Goal: Book appointment/travel/reservation

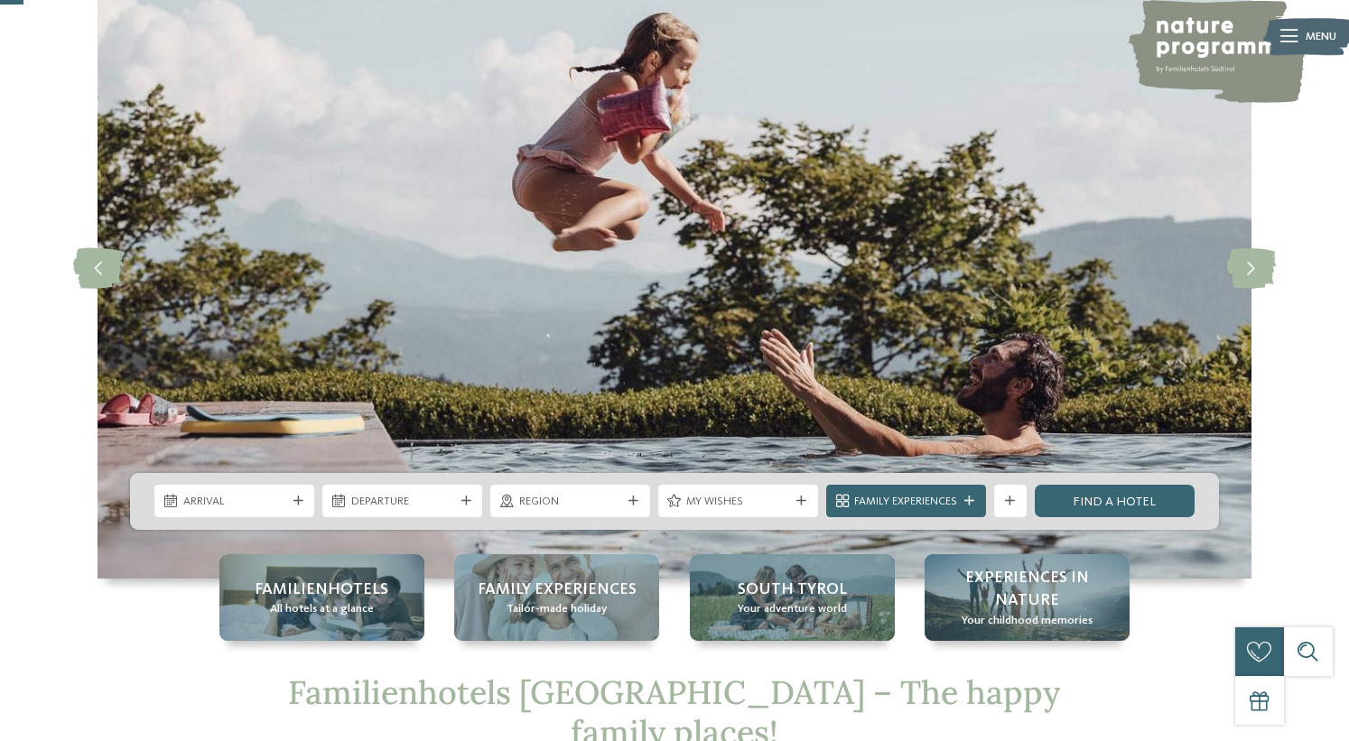
scroll to position [127, 0]
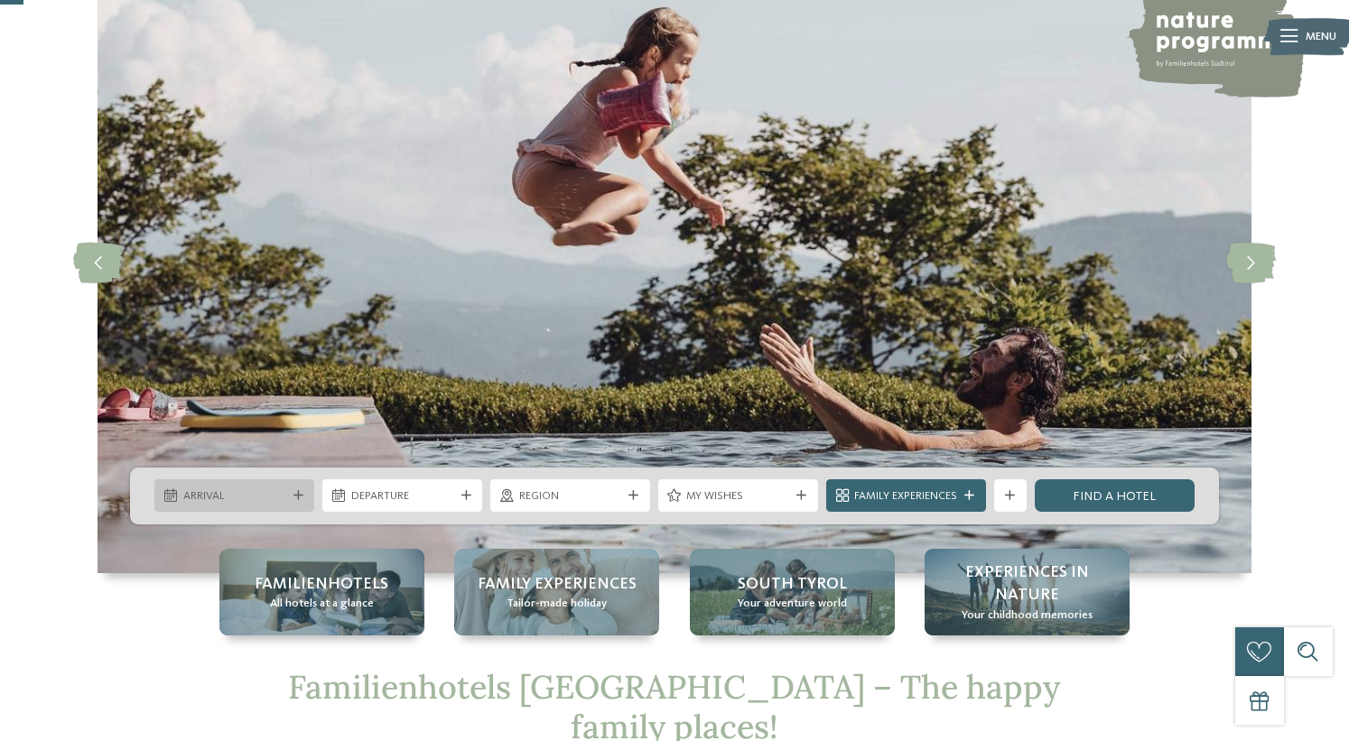
click at [283, 496] on span "Arrival" at bounding box center [234, 496] width 103 height 16
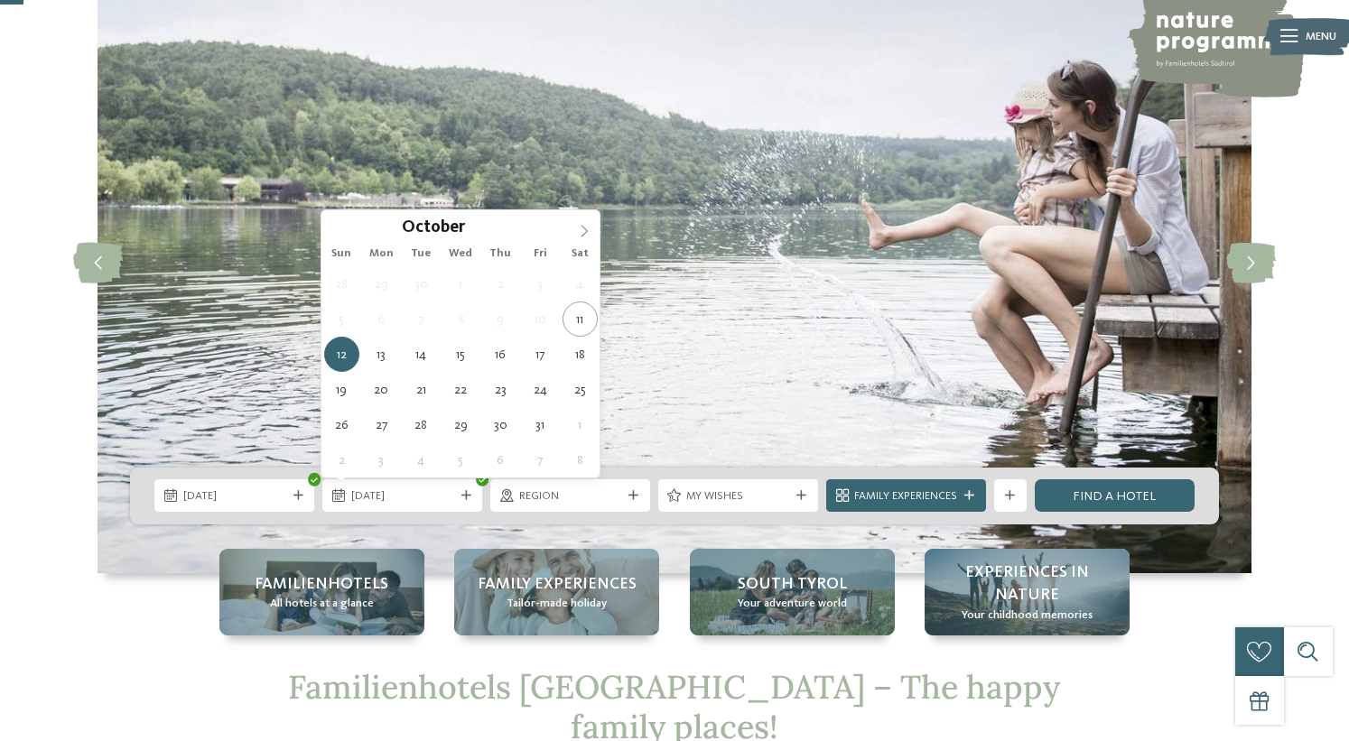
click at [584, 232] on icon at bounding box center [584, 231] width 13 height 13
click at [236, 485] on div "11.10.2025" at bounding box center [234, 495] width 160 height 32
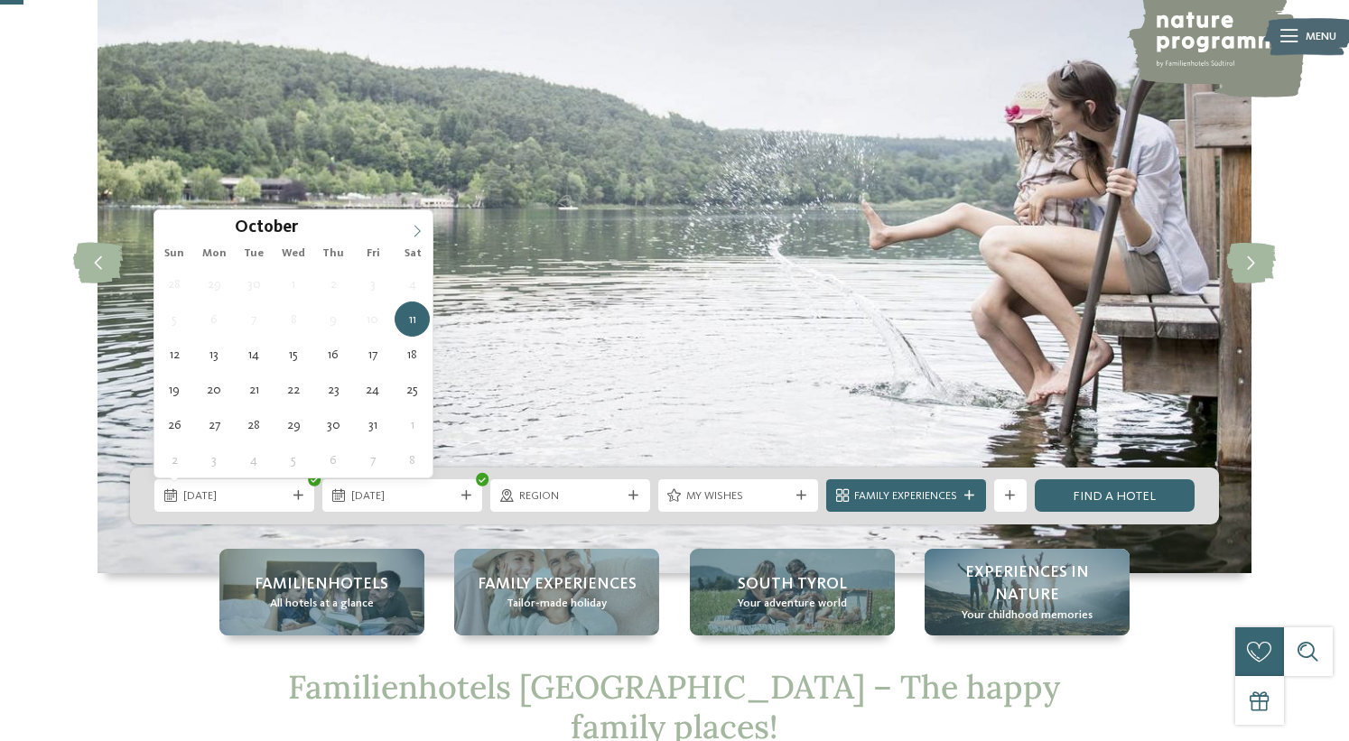
click at [418, 228] on icon at bounding box center [417, 231] width 13 height 13
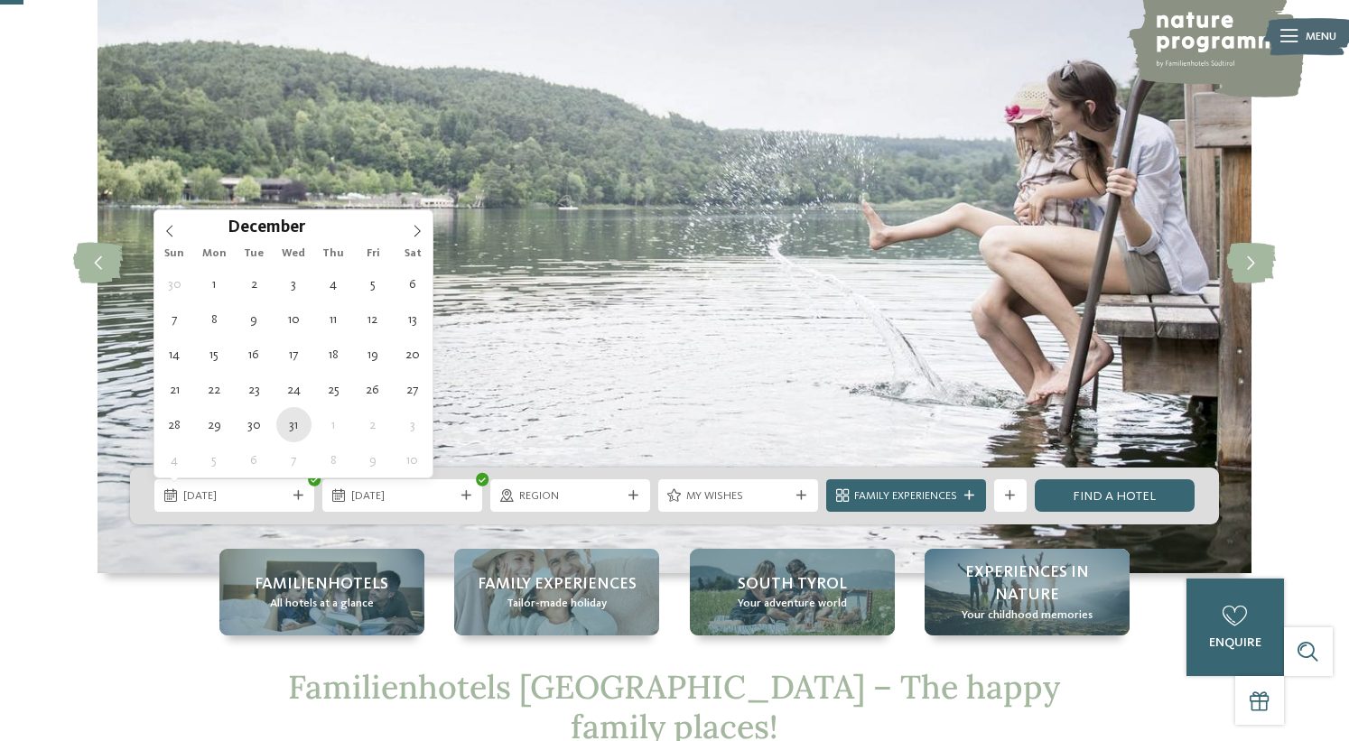
type div "31.12.2025"
type input "****"
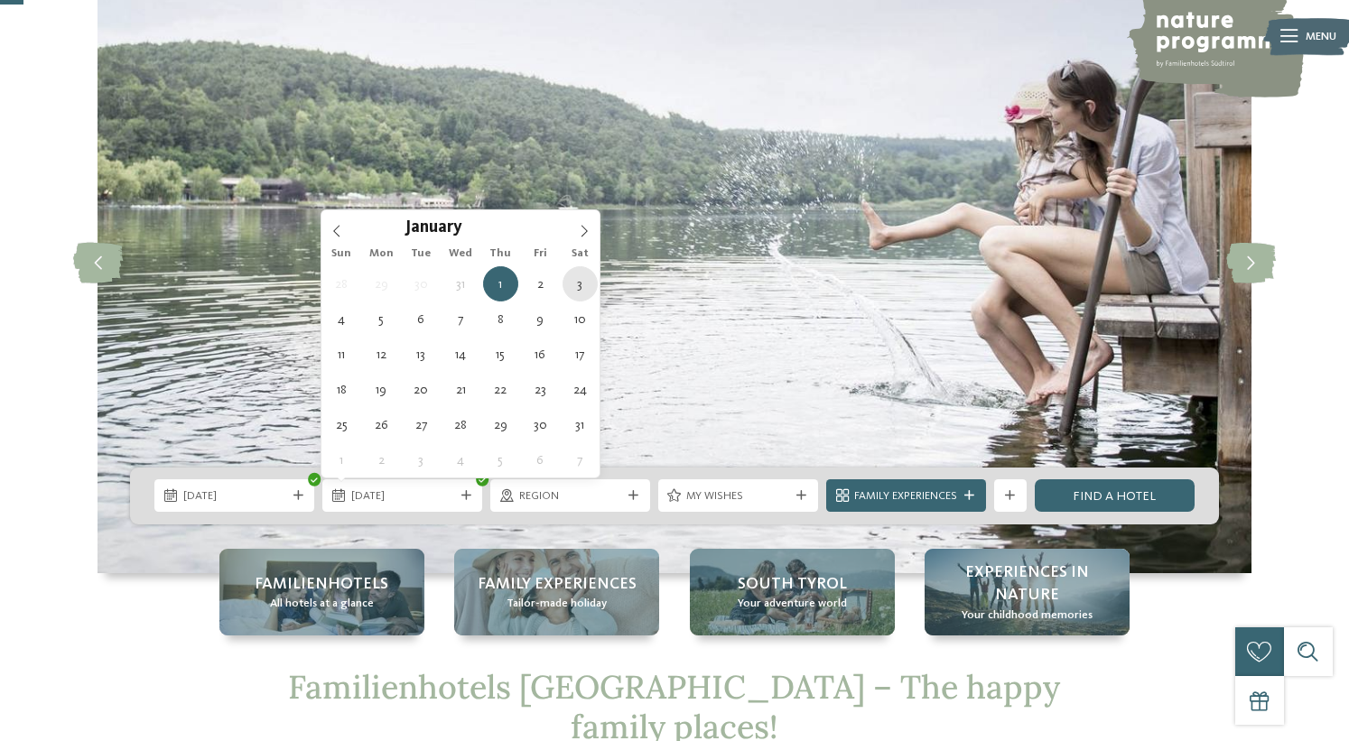
type div "03.01.2026"
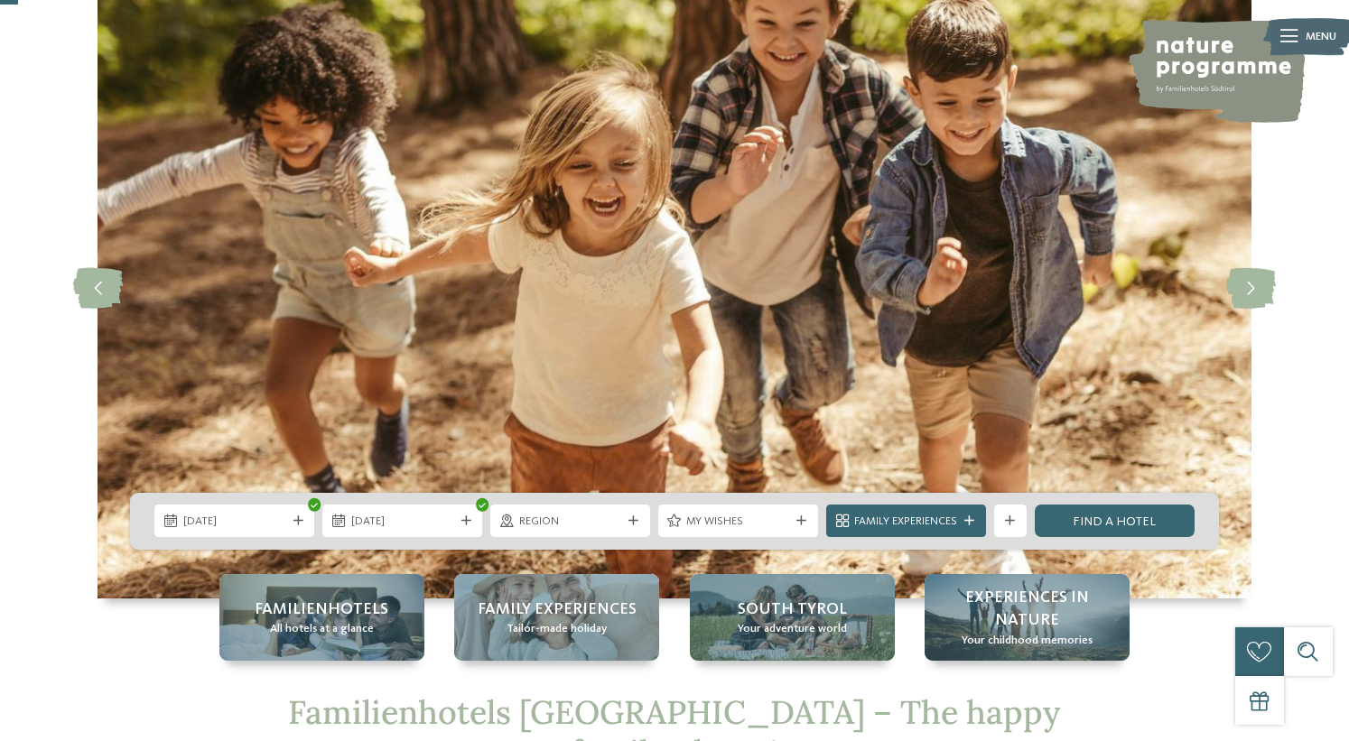
scroll to position [114, 0]
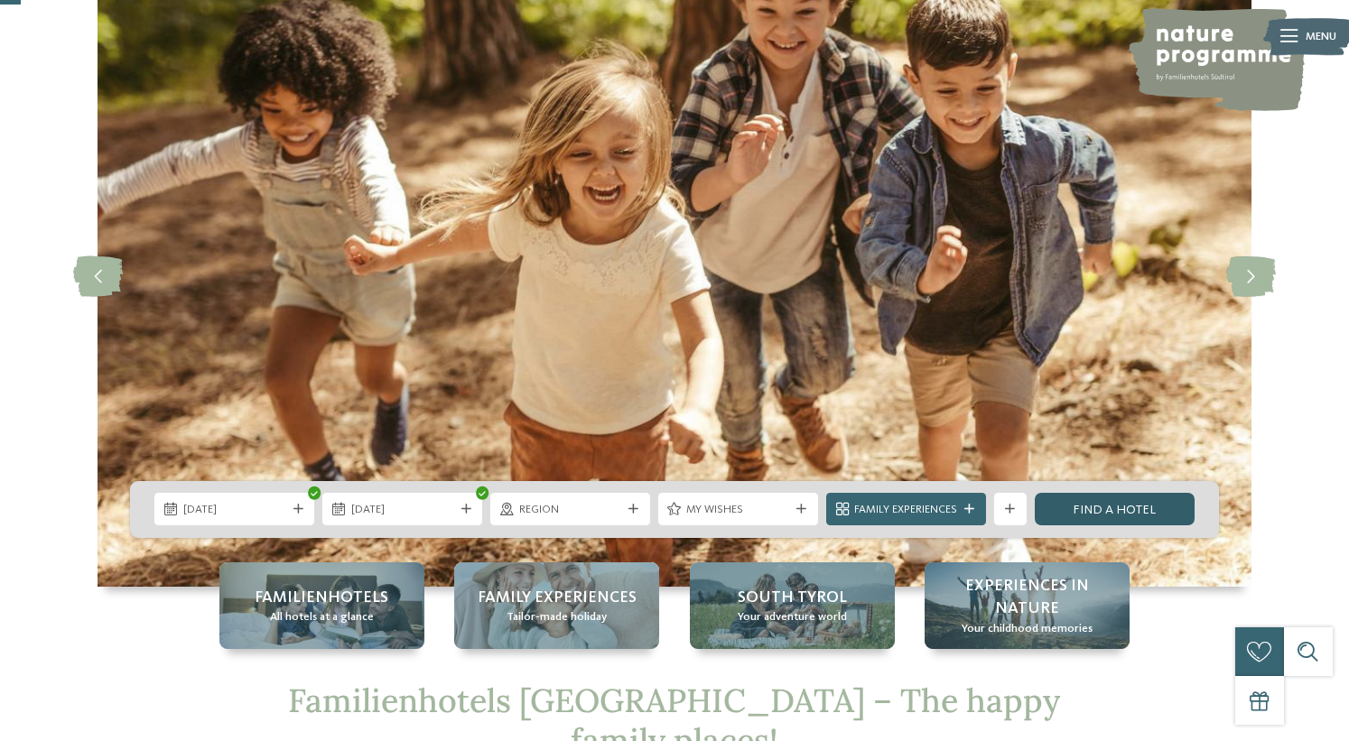
click at [1073, 517] on link "Find a hotel" at bounding box center [1114, 509] width 160 height 32
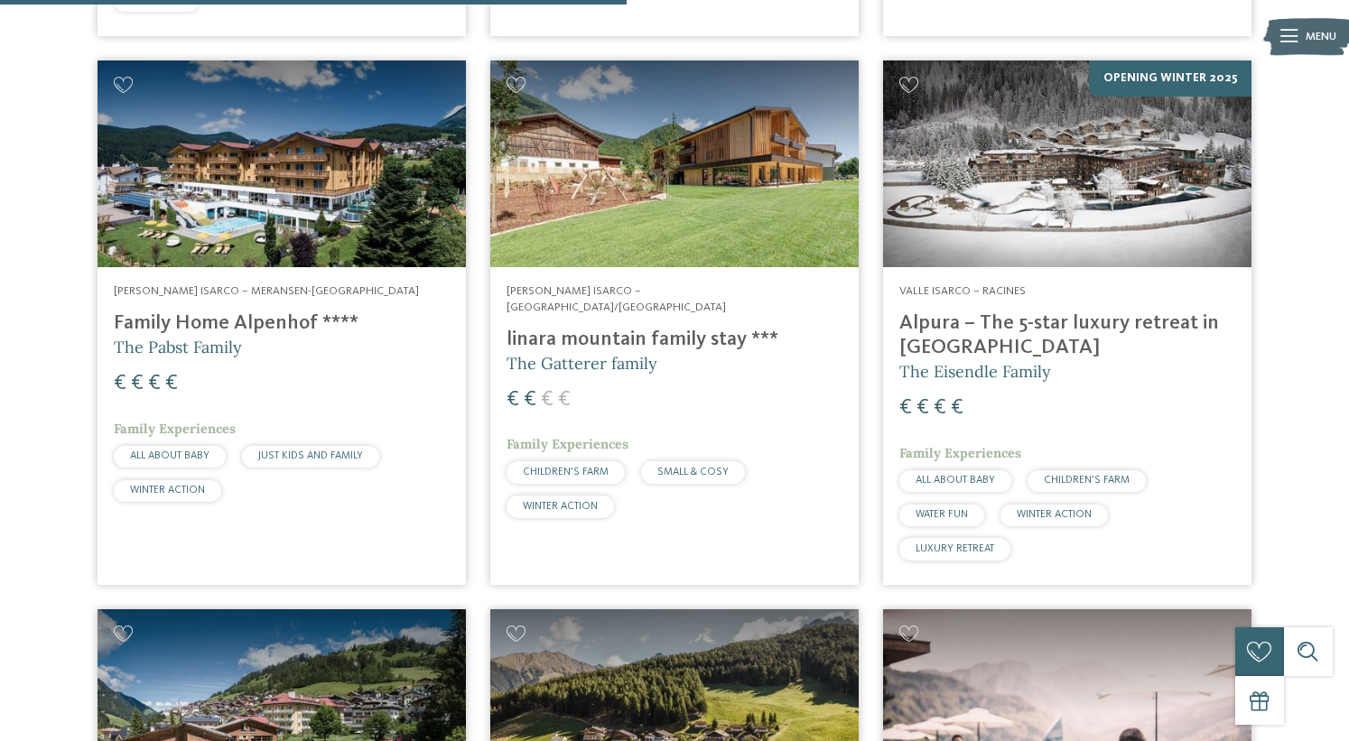
scroll to position [1618, 0]
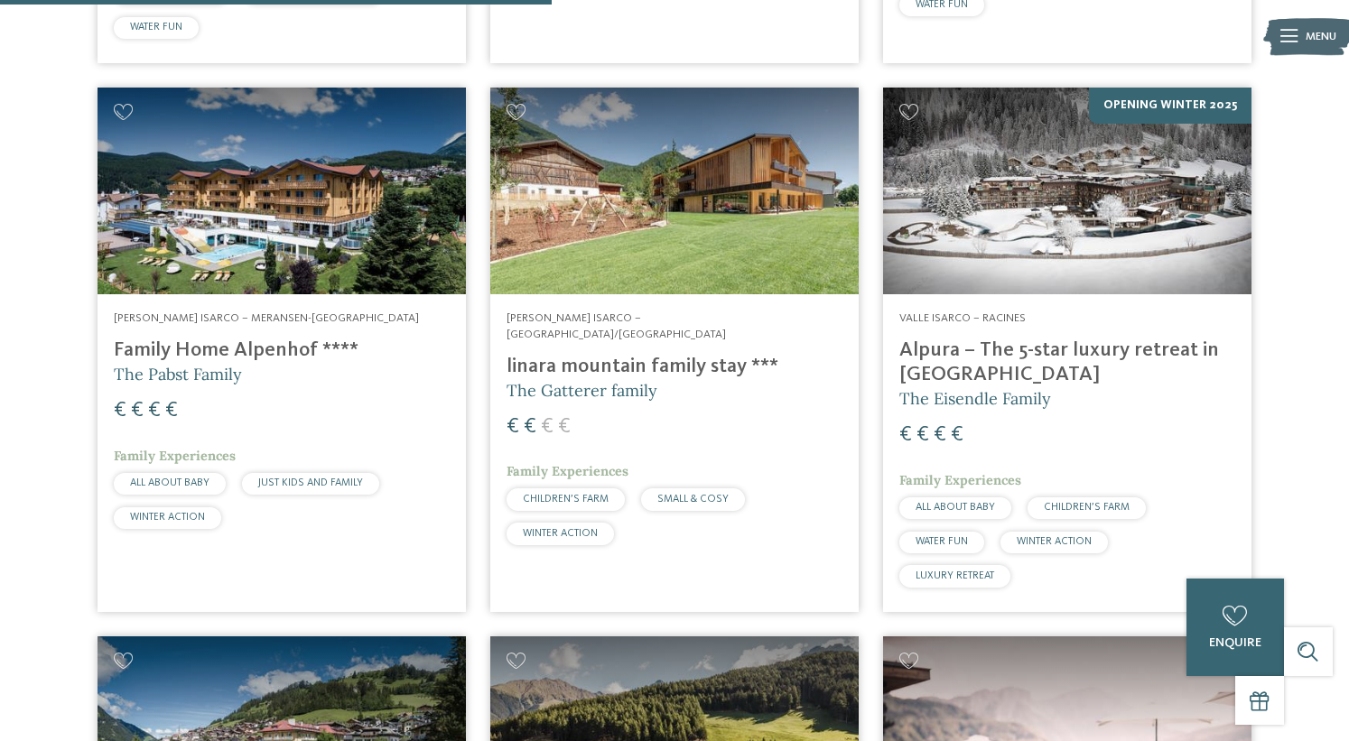
click at [1048, 161] on img at bounding box center [1067, 191] width 368 height 207
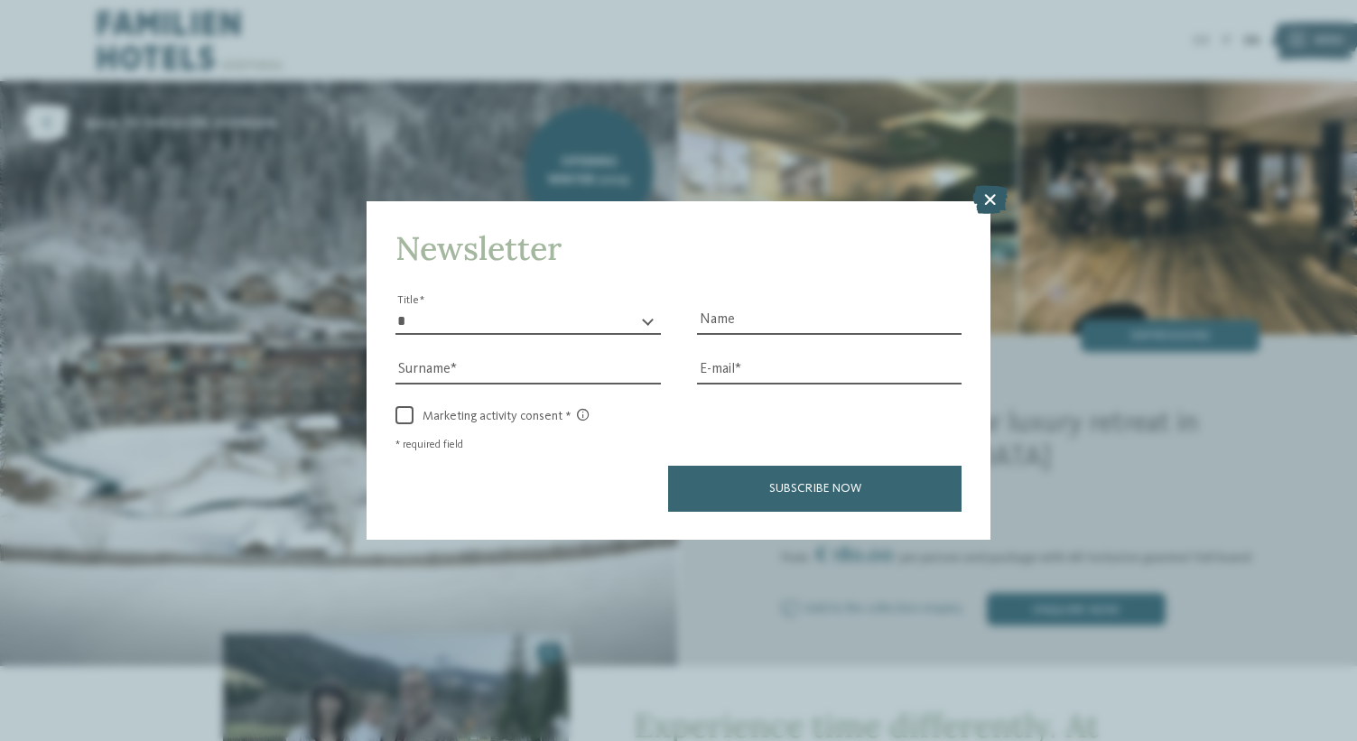
click at [986, 185] on icon at bounding box center [989, 199] width 35 height 29
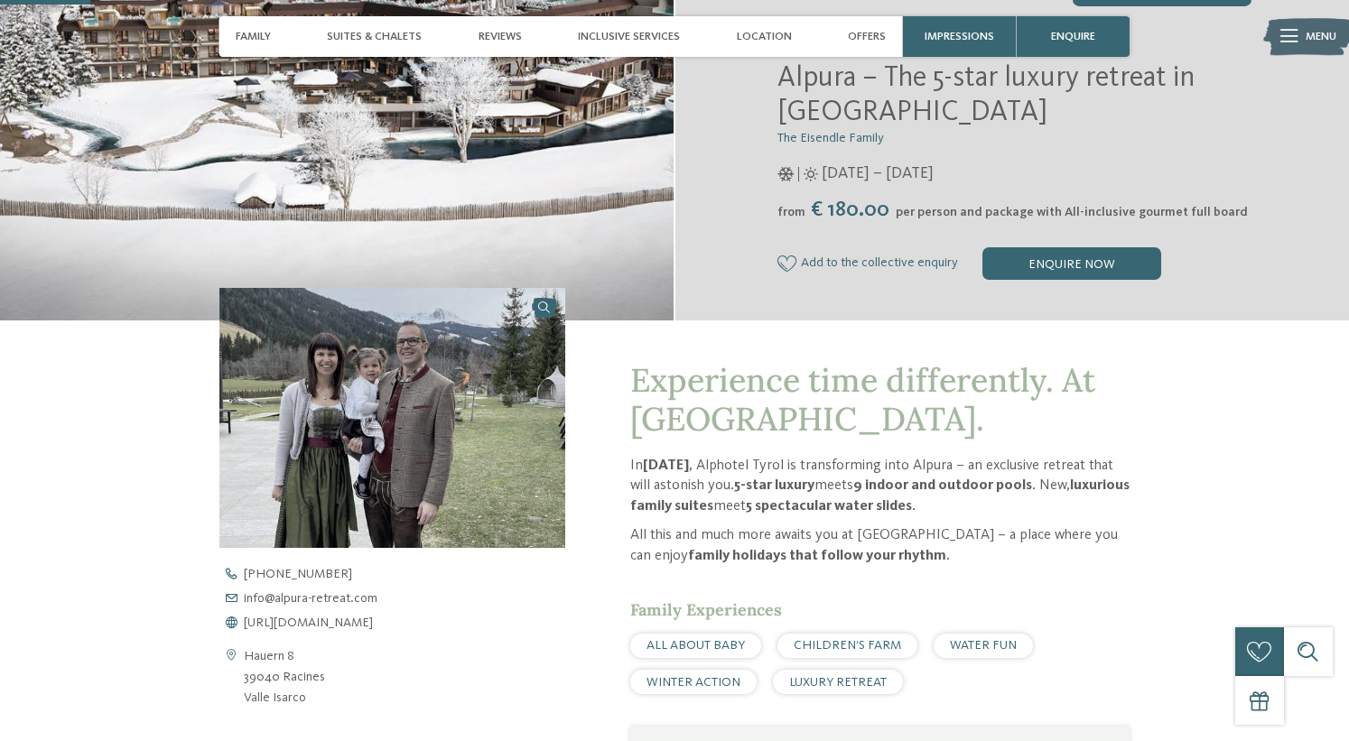
scroll to position [344, 0]
click at [368, 621] on span "[URL][DOMAIN_NAME]" at bounding box center [308, 623] width 129 height 13
